Goal: Task Accomplishment & Management: Use online tool/utility

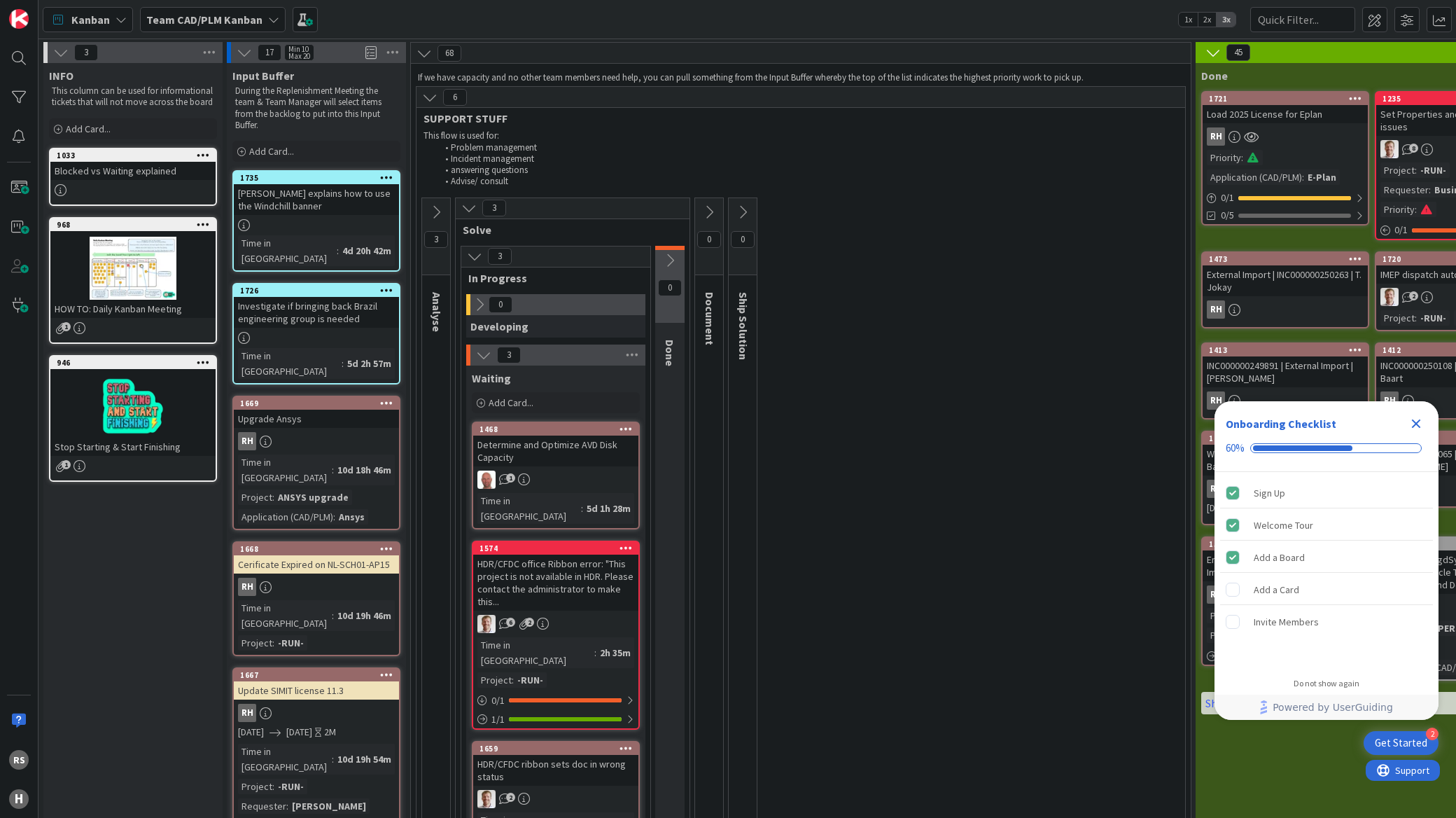
click at [431, 104] on icon at bounding box center [430, 97] width 16 height 16
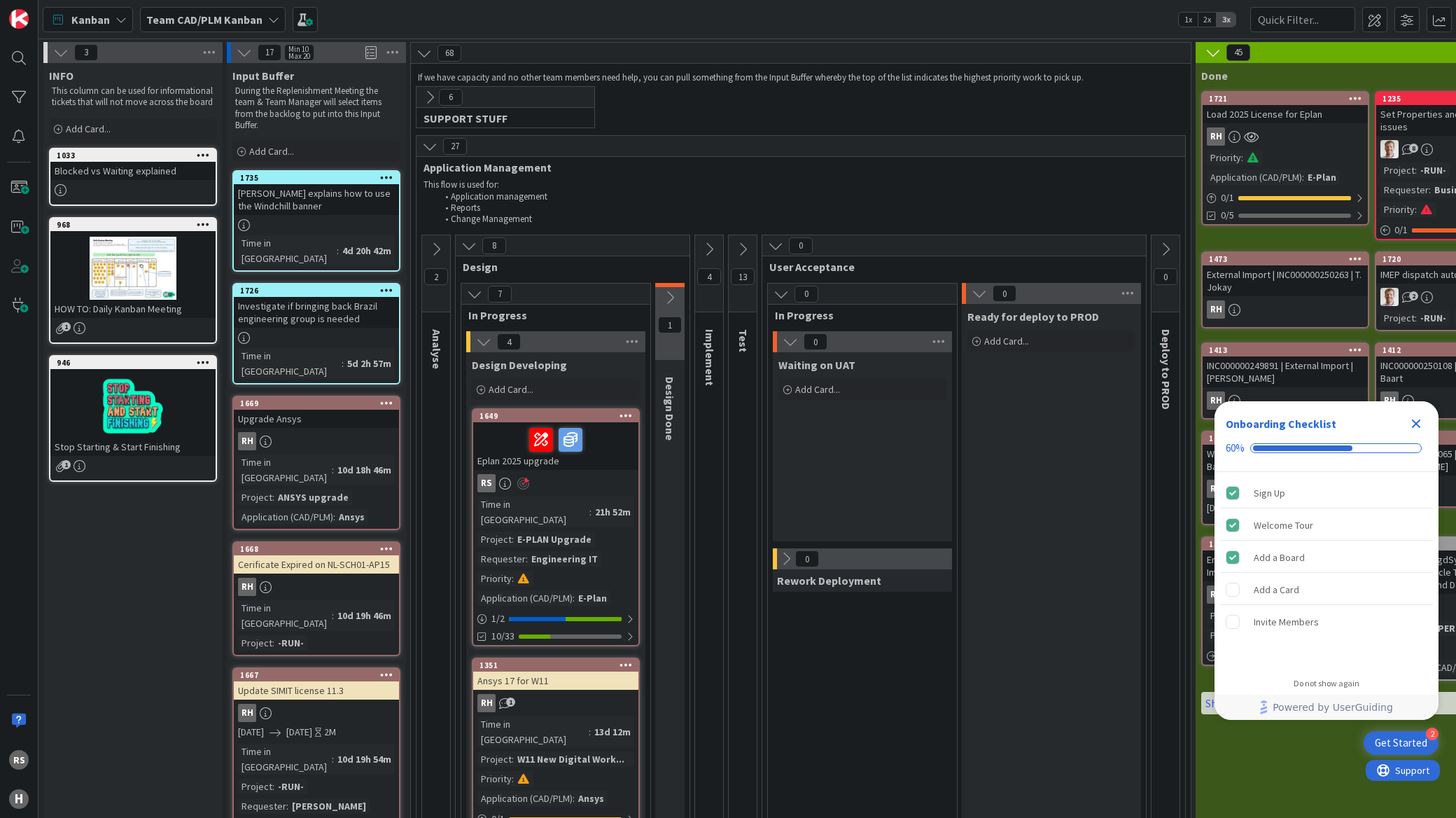
click at [514, 532] on div "E-PLAN Upgrade" at bounding box center [554, 540] width 81 height 16
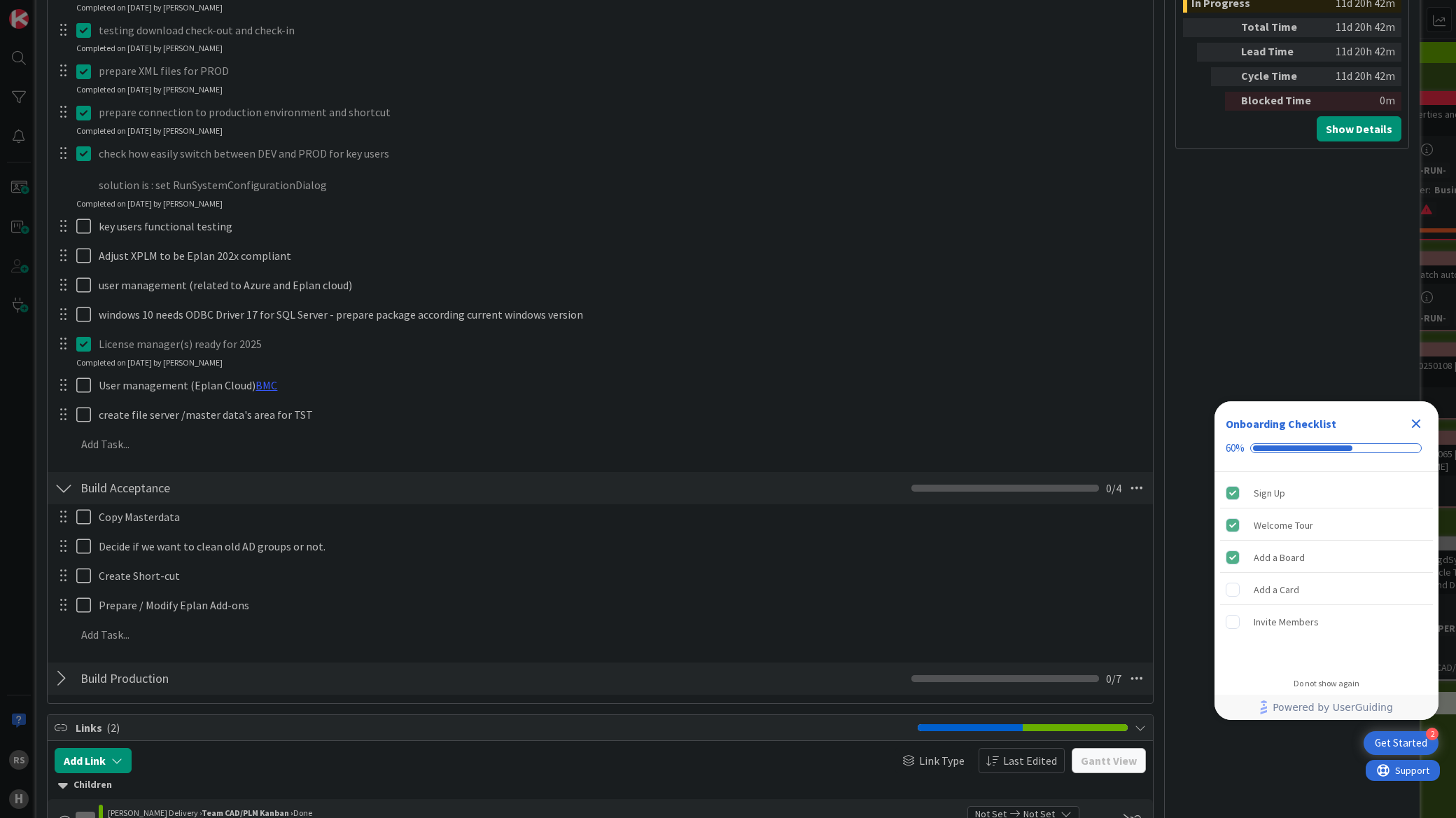
scroll to position [1245, 0]
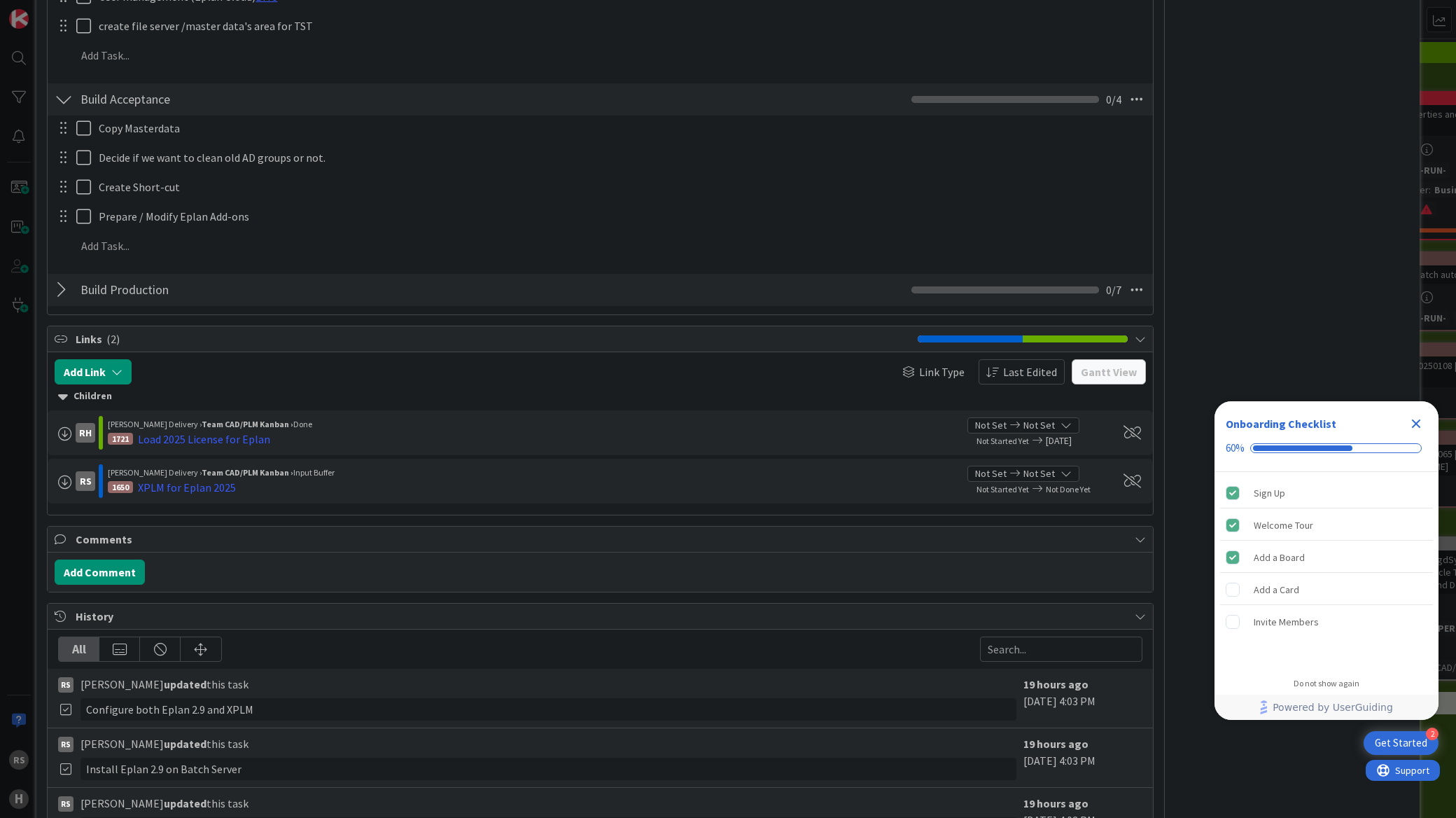
click at [66, 297] on div at bounding box center [64, 290] width 18 height 25
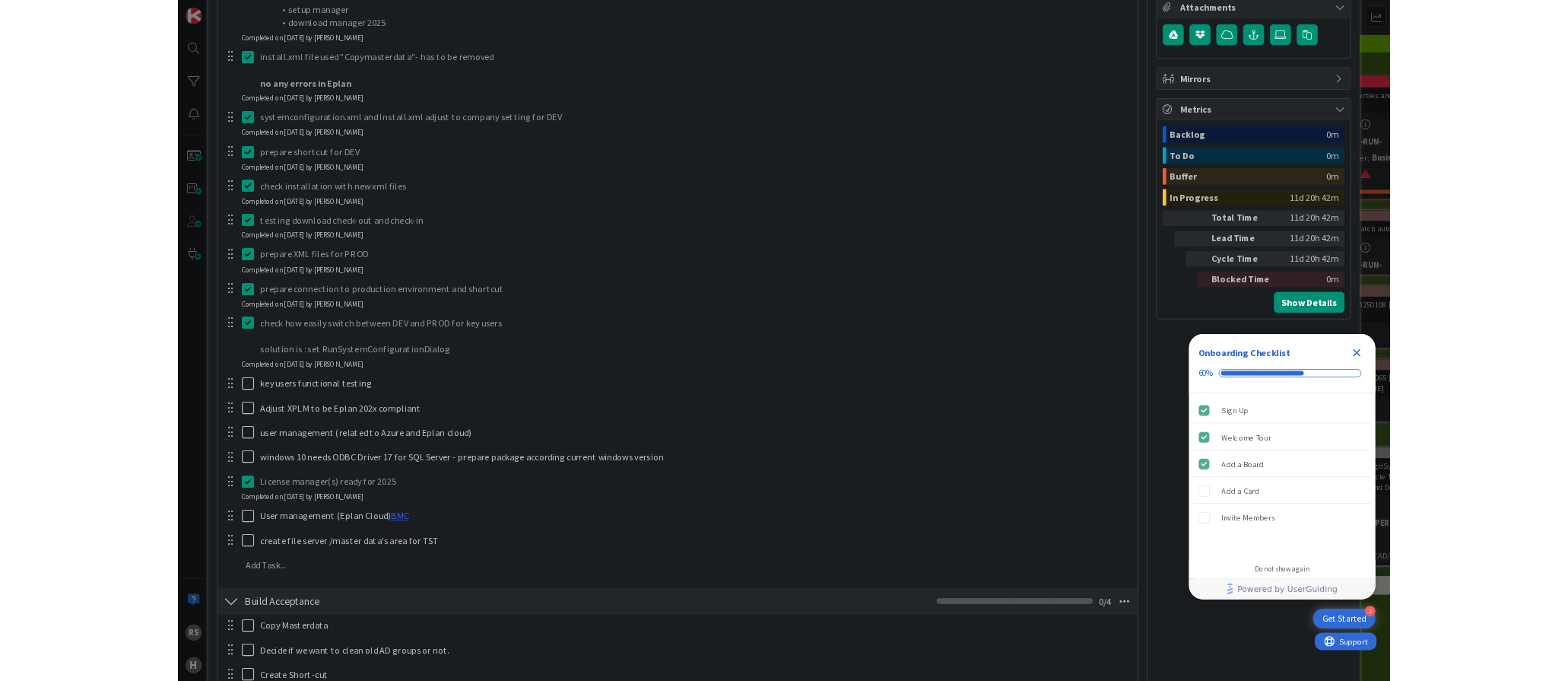
scroll to position [761, 0]
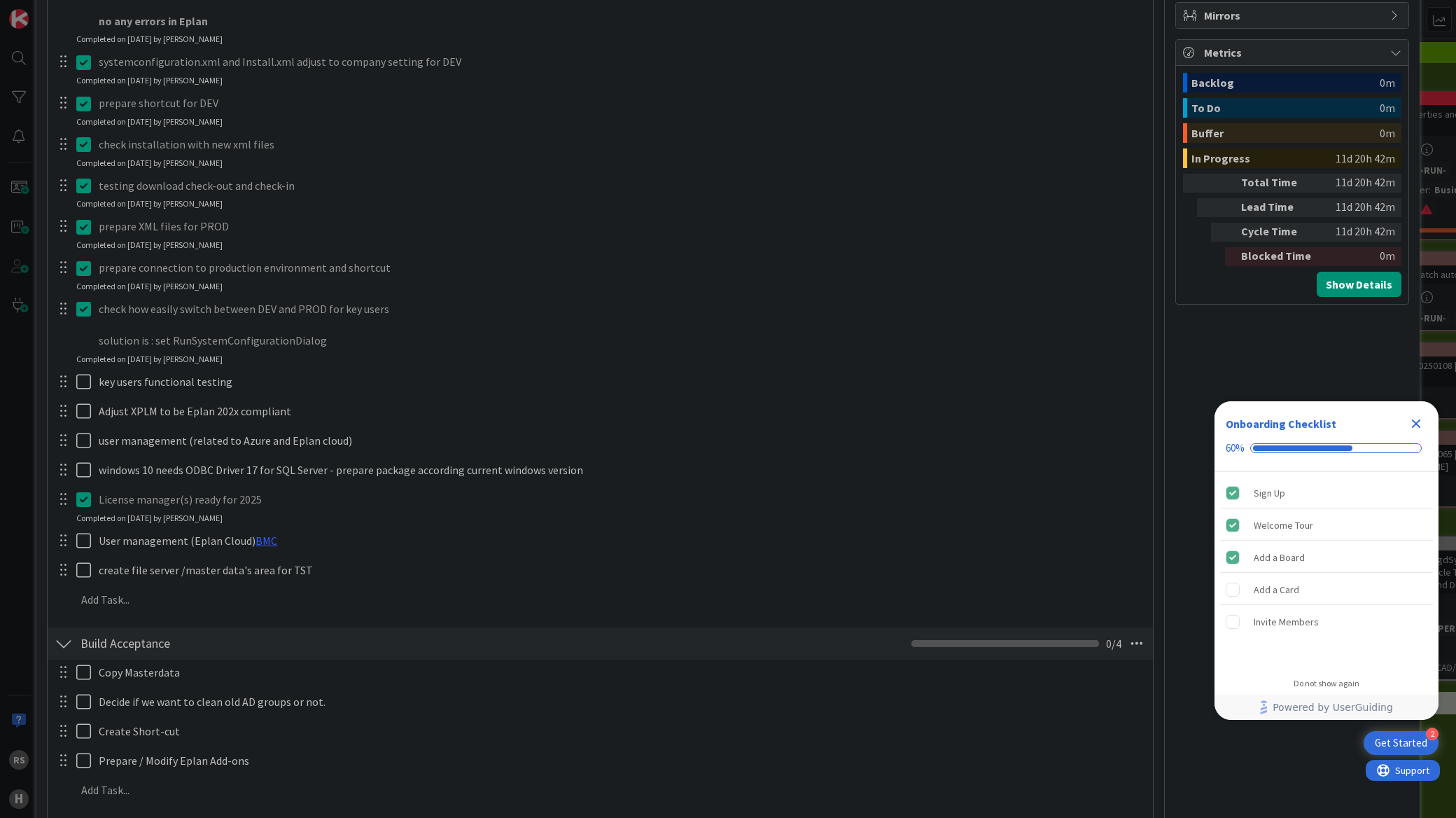
type textarea "x"
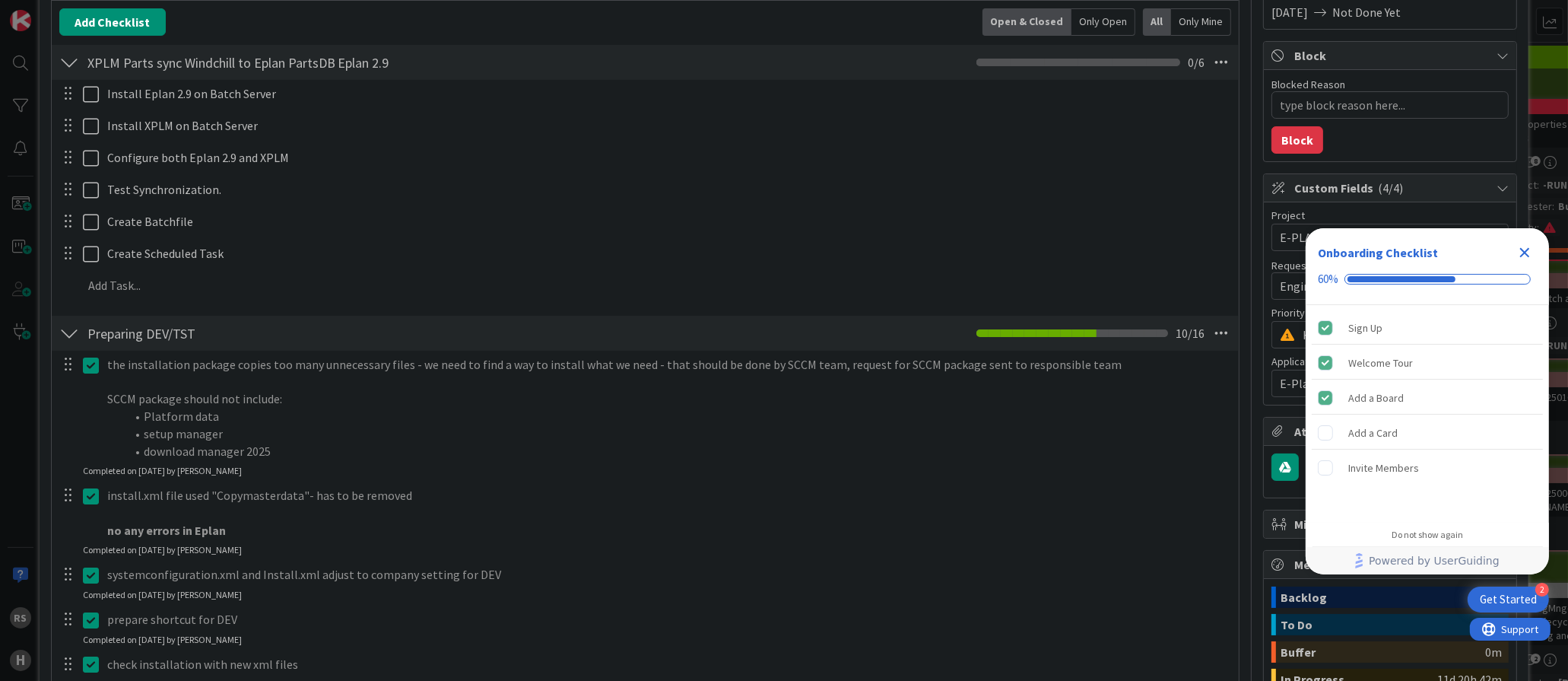
scroll to position [0, 0]
